Goal: Contribute content: Add original content to the website for others to see

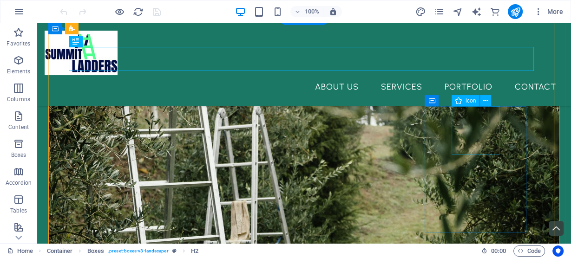
drag, startPoint x: 477, startPoint y: 133, endPoint x: 472, endPoint y: 133, distance: 4.7
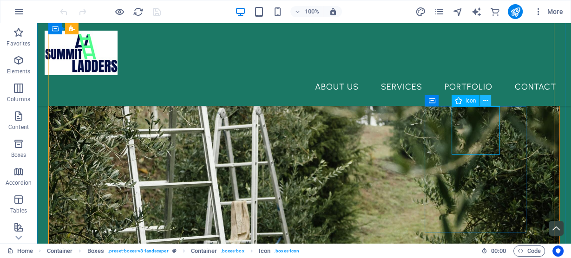
click at [485, 101] on icon at bounding box center [485, 101] width 5 height 10
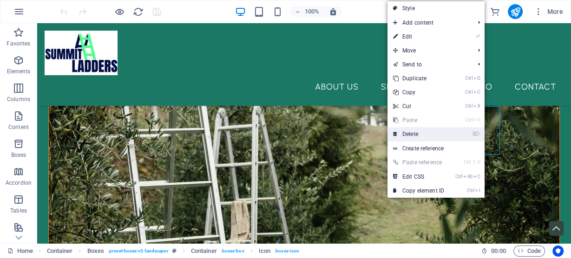
click at [421, 134] on link "⌦ Delete" at bounding box center [418, 134] width 62 height 14
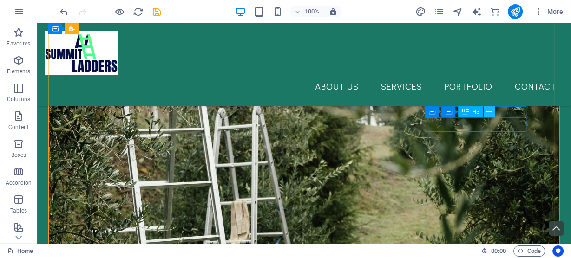
click at [488, 113] on icon at bounding box center [488, 112] width 5 height 10
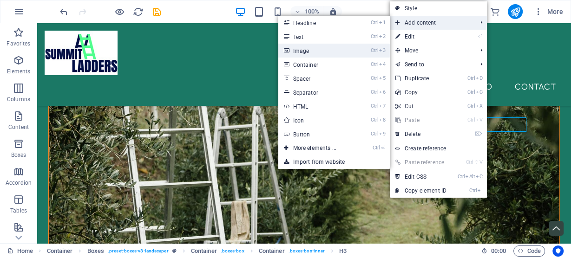
click at [321, 54] on link "Ctrl 3 Image" at bounding box center [316, 51] width 77 height 14
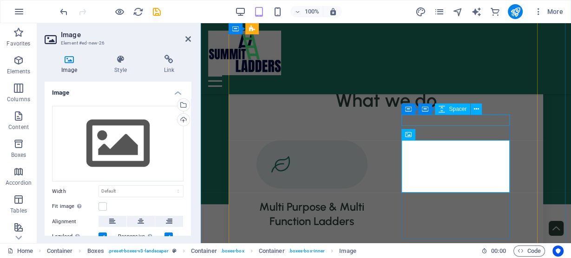
scroll to position [664, 0]
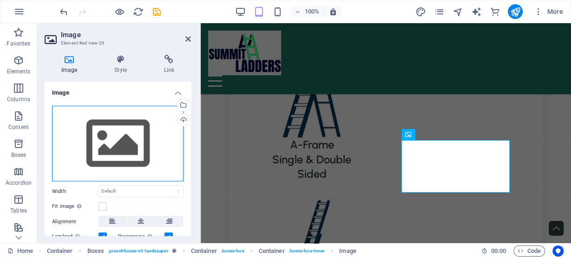
click at [120, 147] on div "Drag files here, click to choose files or select files from Files or our free s…" at bounding box center [117, 144] width 131 height 76
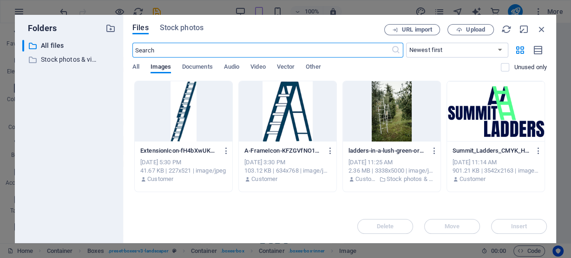
scroll to position [1123, 0]
click at [470, 28] on span "Upload" at bounding box center [475, 30] width 19 height 6
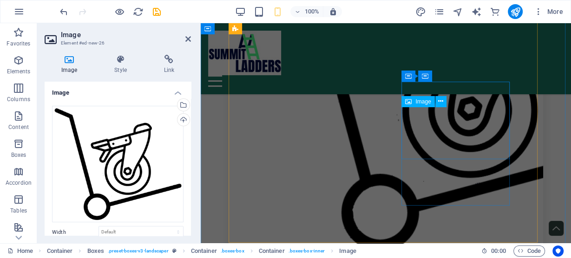
scroll to position [697, 0]
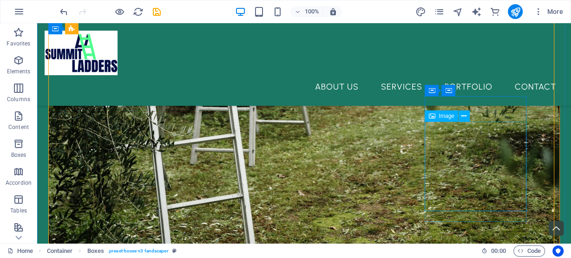
scroll to position [482, 0]
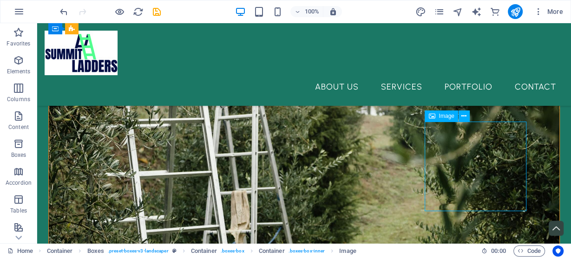
drag, startPoint x: 486, startPoint y: 157, endPoint x: 484, endPoint y: 131, distance: 25.6
click at [463, 117] on icon at bounding box center [463, 116] width 5 height 10
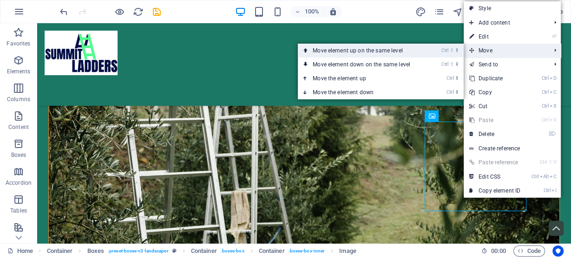
click at [395, 54] on link "Ctrl ⇧ ⬆ Move element up on the same level" at bounding box center [363, 51] width 131 height 14
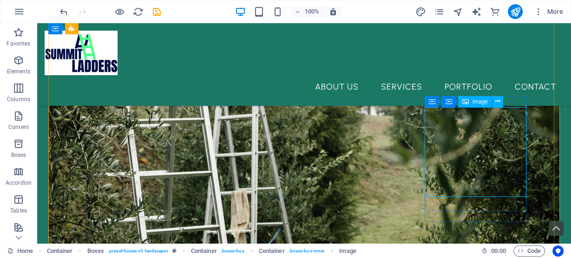
click at [477, 102] on span "Image" at bounding box center [479, 102] width 15 height 6
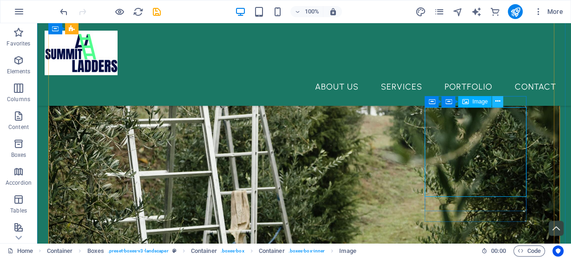
click at [494, 102] on button at bounding box center [497, 101] width 11 height 11
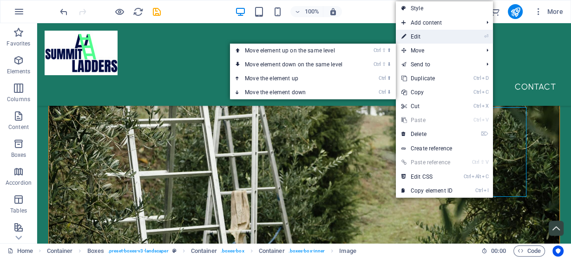
click at [431, 37] on link "⏎ Edit" at bounding box center [427, 37] width 62 height 14
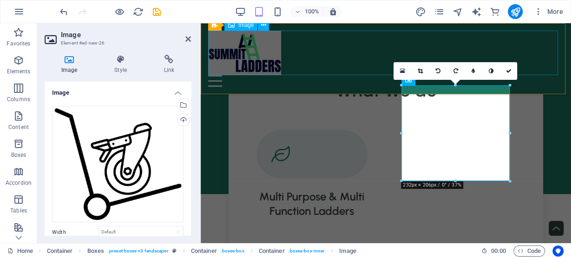
scroll to position [704, 0]
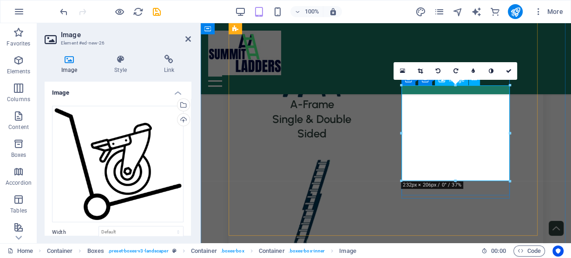
drag, startPoint x: 656, startPoint y: 203, endPoint x: 456, endPoint y: 148, distance: 207.5
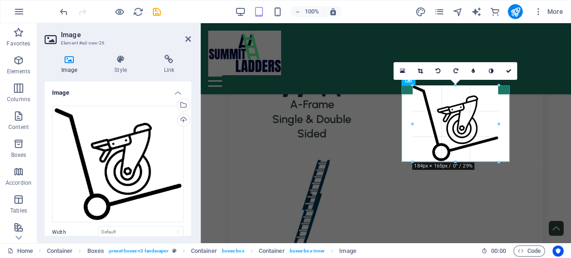
type input "182"
select select "px"
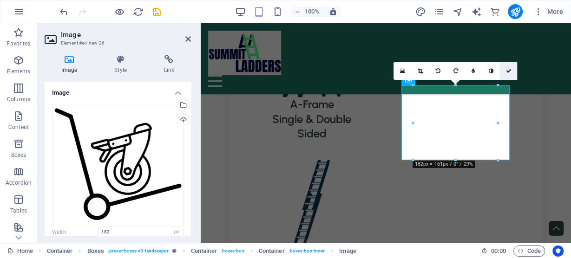
click at [505, 72] on icon at bounding box center [508, 71] width 6 height 6
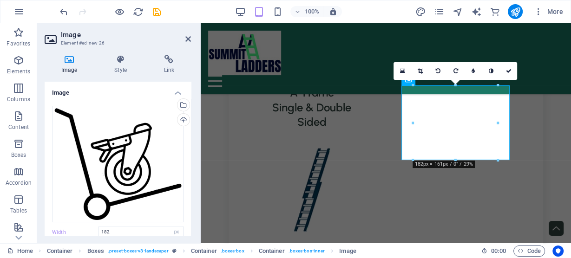
scroll to position [493, 0]
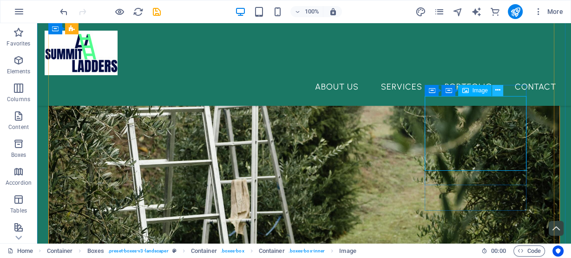
click at [498, 91] on icon at bounding box center [497, 90] width 5 height 10
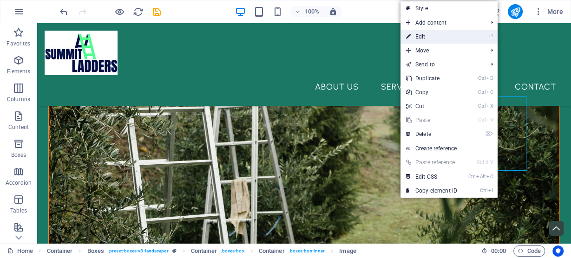
click at [427, 35] on link "⏎ Edit" at bounding box center [431, 37] width 62 height 14
select select "px"
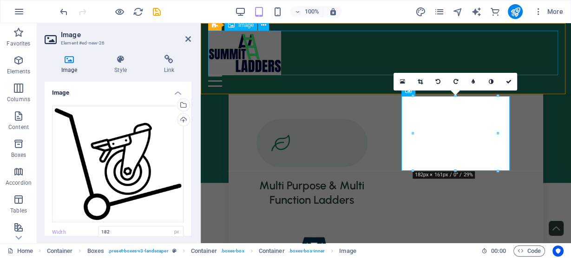
scroll to position [693, 0]
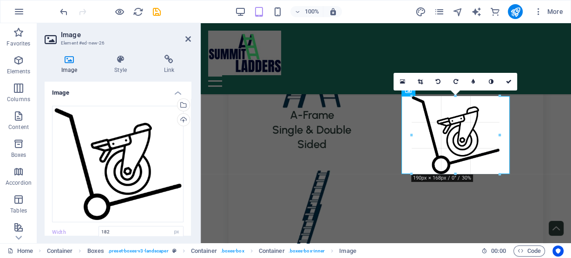
type input "189"
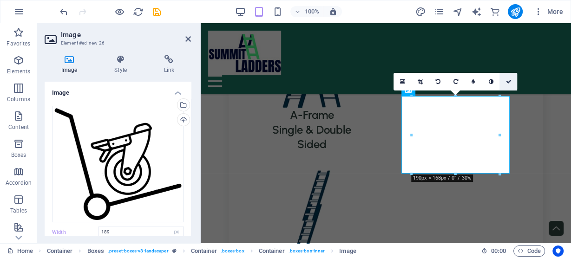
click at [507, 82] on icon at bounding box center [508, 82] width 6 height 6
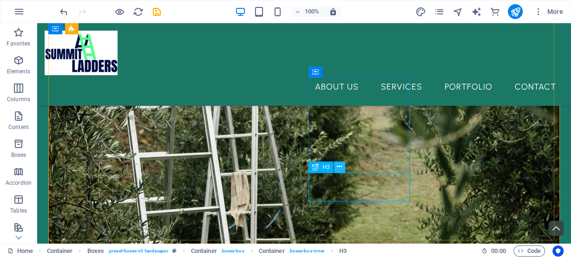
click at [338, 166] on icon at bounding box center [339, 167] width 5 height 10
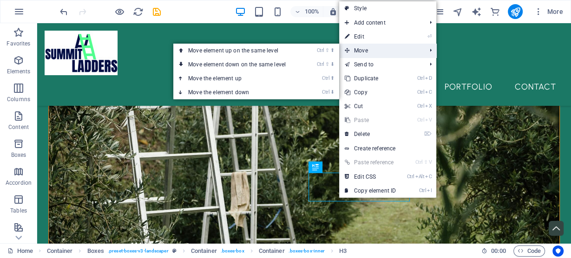
click at [372, 46] on span "Move" at bounding box center [380, 51] width 83 height 14
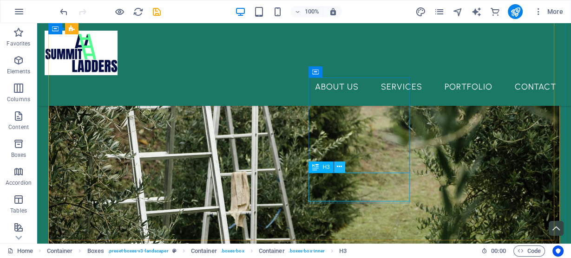
click at [341, 168] on icon at bounding box center [339, 167] width 5 height 10
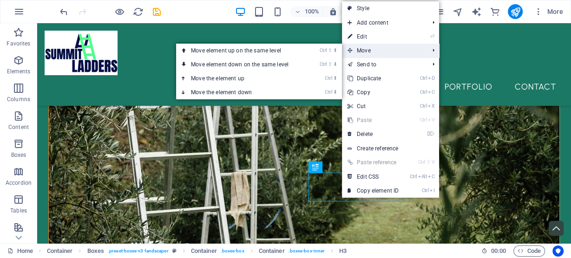
click at [363, 51] on span "Move" at bounding box center [383, 51] width 83 height 14
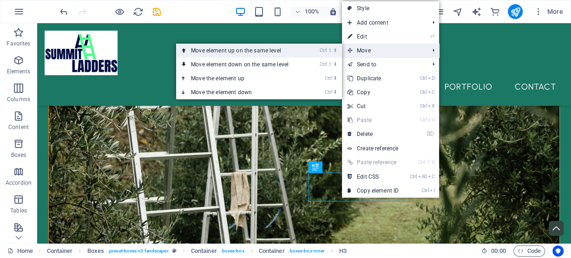
drag, startPoint x: 302, startPoint y: 56, endPoint x: 264, endPoint y: 120, distance: 74.3
click at [302, 56] on link "Ctrl ⇧ ⬆ Move element up on the same level" at bounding box center [241, 51] width 131 height 14
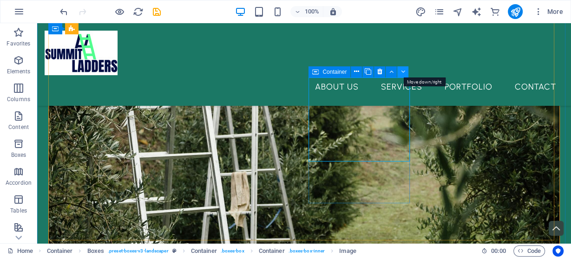
click at [398, 70] on button at bounding box center [402, 71] width 11 height 11
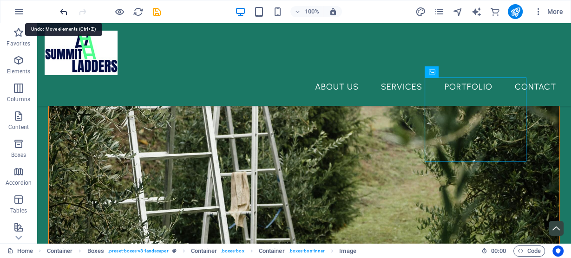
click at [64, 13] on icon "undo" at bounding box center [64, 12] width 11 height 11
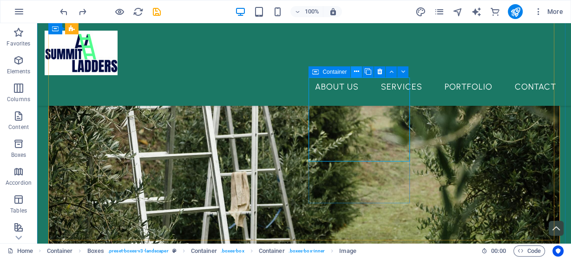
click at [355, 73] on icon at bounding box center [356, 72] width 5 height 10
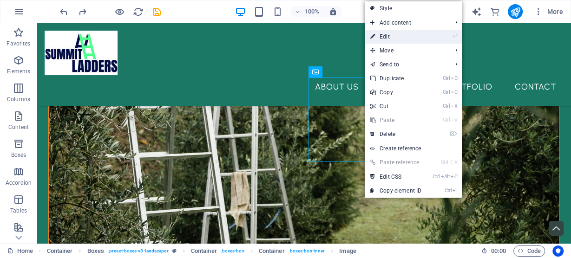
click at [388, 38] on link "⏎ Edit" at bounding box center [396, 37] width 62 height 14
select select "px"
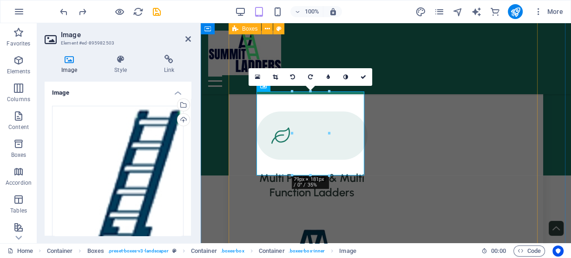
scroll to position [687, 0]
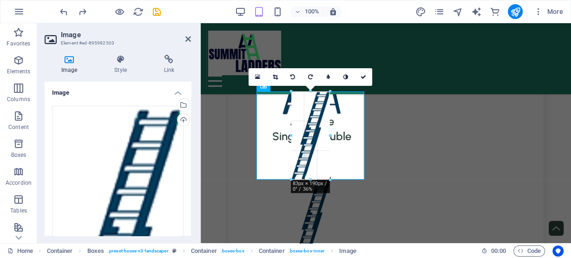
drag, startPoint x: 310, startPoint y: 174, endPoint x: 310, endPoint y: 181, distance: 7.4
type input "82"
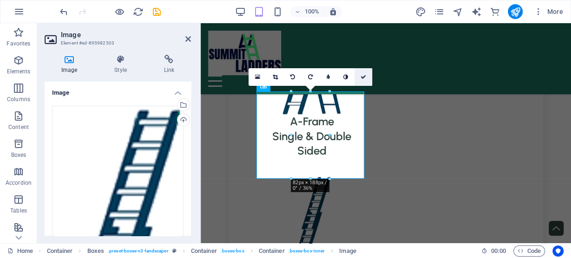
click at [365, 75] on icon at bounding box center [363, 77] width 6 height 6
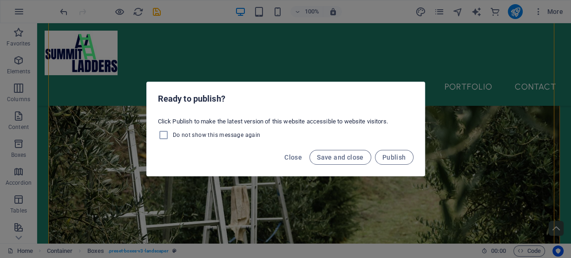
drag, startPoint x: 474, startPoint y: 104, endPoint x: 447, endPoint y: 111, distance: 27.5
click at [474, 104] on div "Ready to publish? Click Publish to make the latest version of this website acce…" at bounding box center [285, 129] width 571 height 258
click at [352, 156] on span "Save and close" at bounding box center [340, 157] width 47 height 7
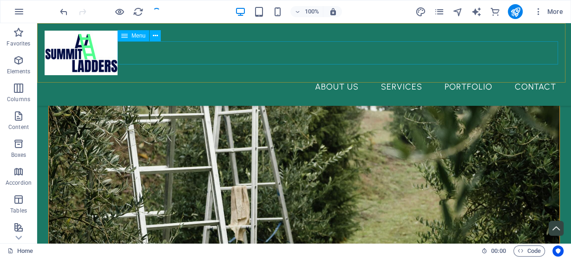
click at [470, 75] on nav "About Us Services Portfolio Contact" at bounding box center [304, 86] width 519 height 23
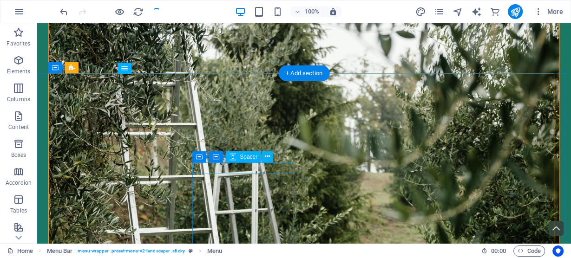
scroll to position [0, 0]
